Goal: Task Accomplishment & Management: Manage account settings

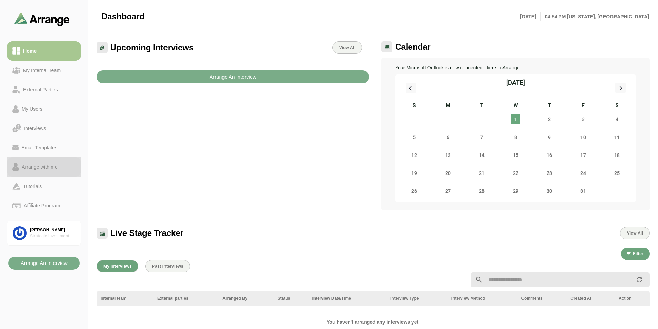
click at [45, 164] on div "Arrange with me" at bounding box center [39, 167] width 41 height 8
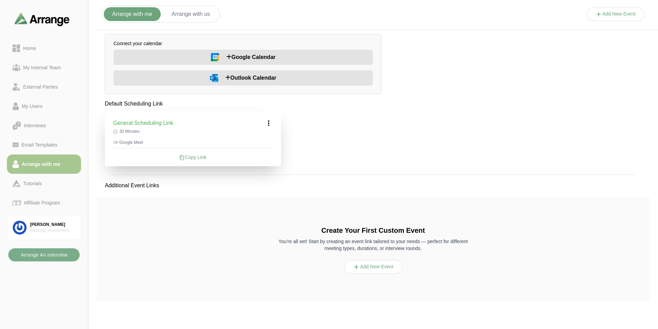
click at [454, 97] on div "Arrange with me Arrange with us Add New Event Connect your calendar Google Cale…" at bounding box center [372, 158] width 569 height 310
click at [257, 74] on span "Outlook Calendar" at bounding box center [250, 78] width 51 height 8
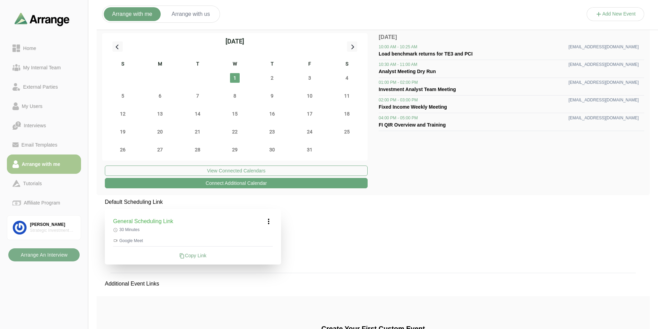
click at [268, 220] on icon at bounding box center [268, 221] width 8 height 8
click at [270, 239] on div "Edit" at bounding box center [262, 240] width 32 height 13
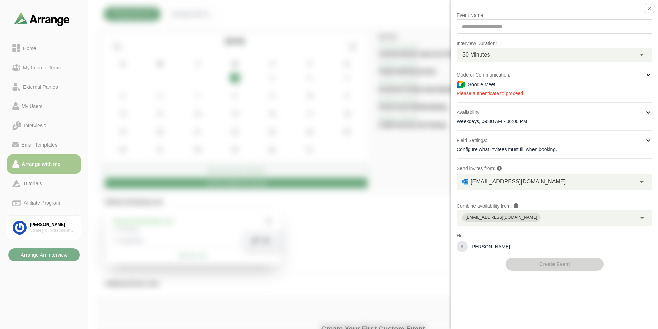
click at [544, 86] on div "Google Meet" at bounding box center [554, 84] width 196 height 8
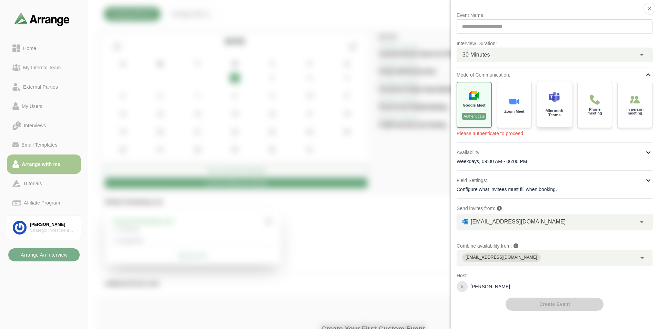
click at [564, 122] on div "Microsoft Teams" at bounding box center [554, 104] width 36 height 48
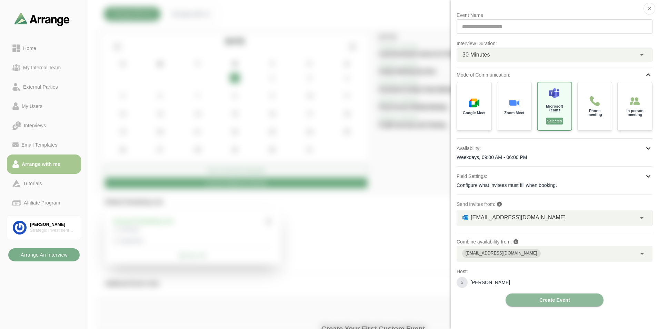
click at [616, 285] on div "S Sathish Karthikeyan" at bounding box center [554, 282] width 196 height 11
click at [568, 298] on span "Create Event" at bounding box center [554, 299] width 31 height 13
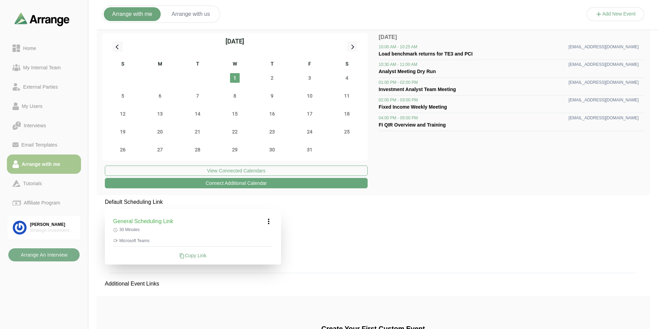
click at [268, 222] on icon at bounding box center [268, 221] width 8 height 8
click at [269, 241] on div "Edit" at bounding box center [262, 240] width 32 height 13
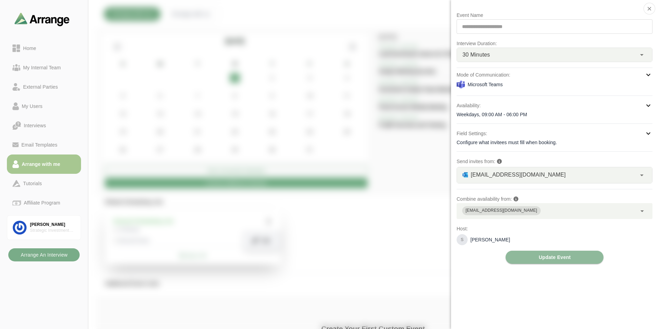
click at [565, 115] on div "Weekdays, 09:00 AM - 06:00 PM" at bounding box center [554, 114] width 196 height 7
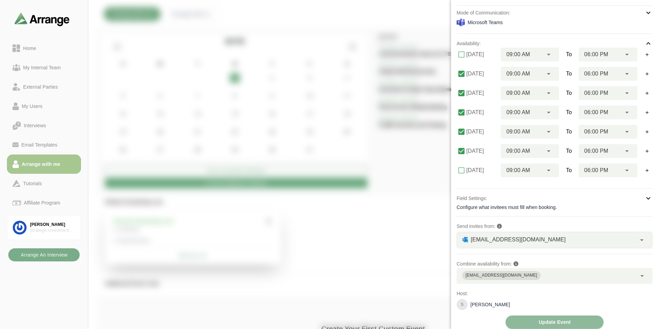
scroll to position [67, 0]
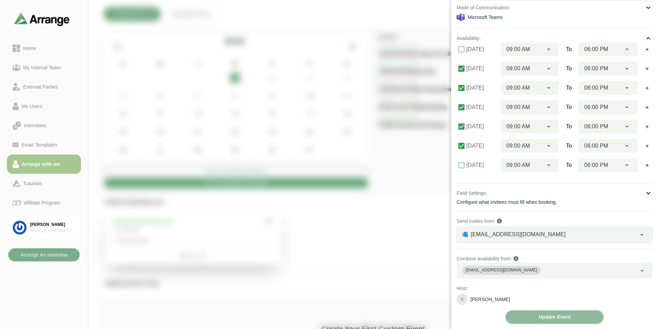
click at [569, 205] on div "Configure what invitees must fill when booking." at bounding box center [554, 202] width 196 height 7
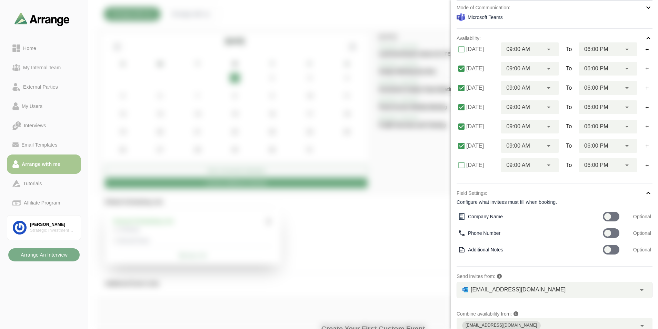
click at [572, 198] on div "Field Settings: Configure what invitees must fill when booking." at bounding box center [554, 197] width 196 height 17
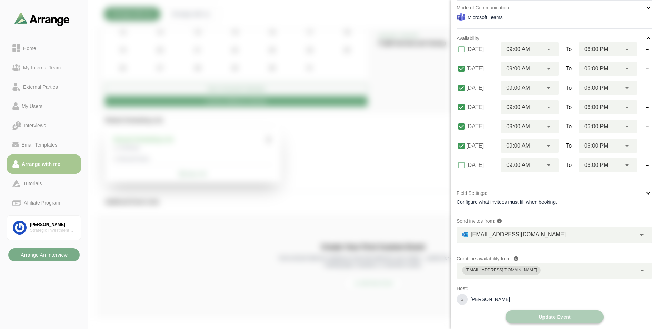
click at [554, 315] on span "Update Event" at bounding box center [554, 316] width 32 height 13
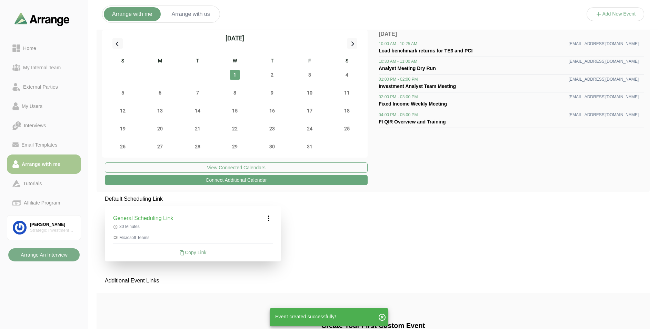
scroll to position [0, 0]
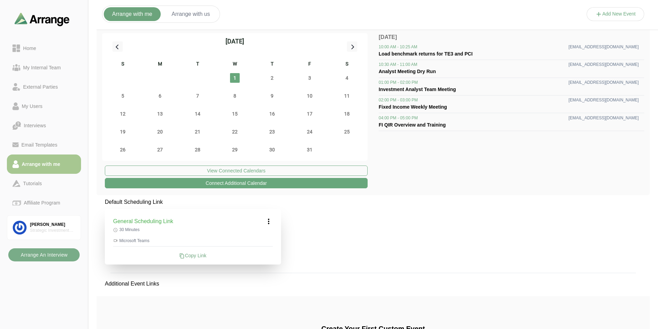
click at [409, 230] on div "Default Scheduling Link General Scheduling Link 30 Minutes Microsoft Teams Copy…" at bounding box center [373, 301] width 553 height 207
click at [159, 95] on span "6" at bounding box center [160, 96] width 10 height 10
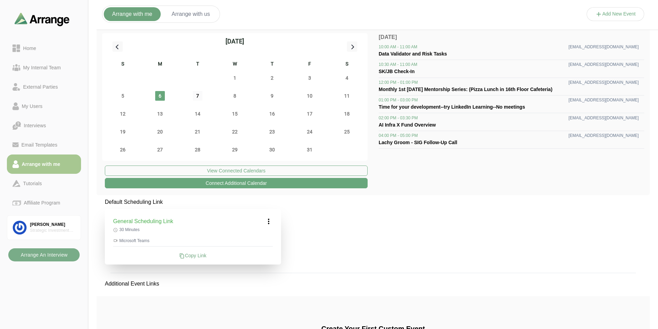
click at [197, 98] on span "7" at bounding box center [198, 96] width 10 height 10
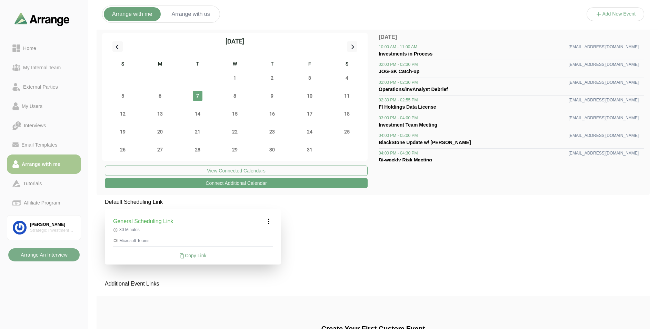
click at [338, 213] on div "Default Scheduling Link General Scheduling Link 30 Minutes Microsoft Teams Copy…" at bounding box center [373, 301] width 553 height 207
click at [530, 186] on div "October 2025 S M T W T F S 28 29 30 1 2 3 4 5 6 7 8 9 10 11 12 13 14 15 16 17 1…" at bounding box center [373, 112] width 553 height 168
